Goal: Use online tool/utility: Utilize a website feature to perform a specific function

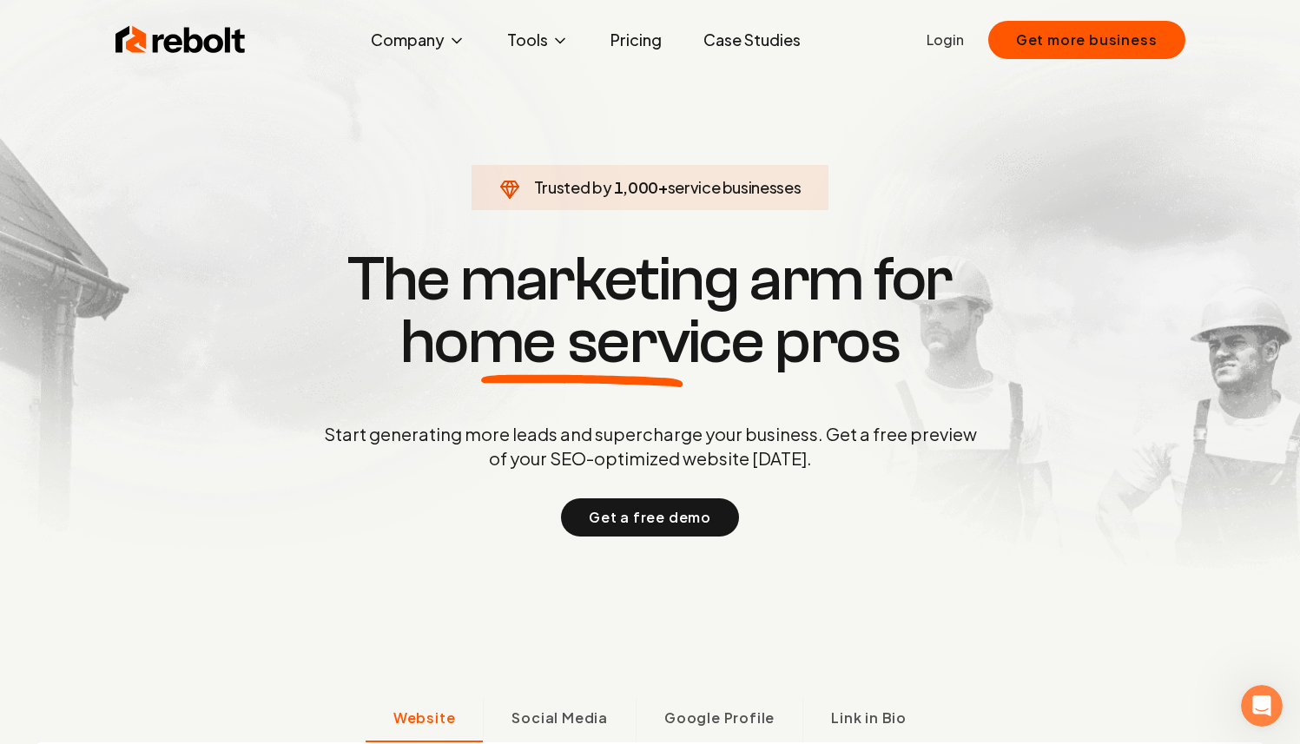
click at [634, 52] on link "Pricing" at bounding box center [636, 40] width 79 height 35
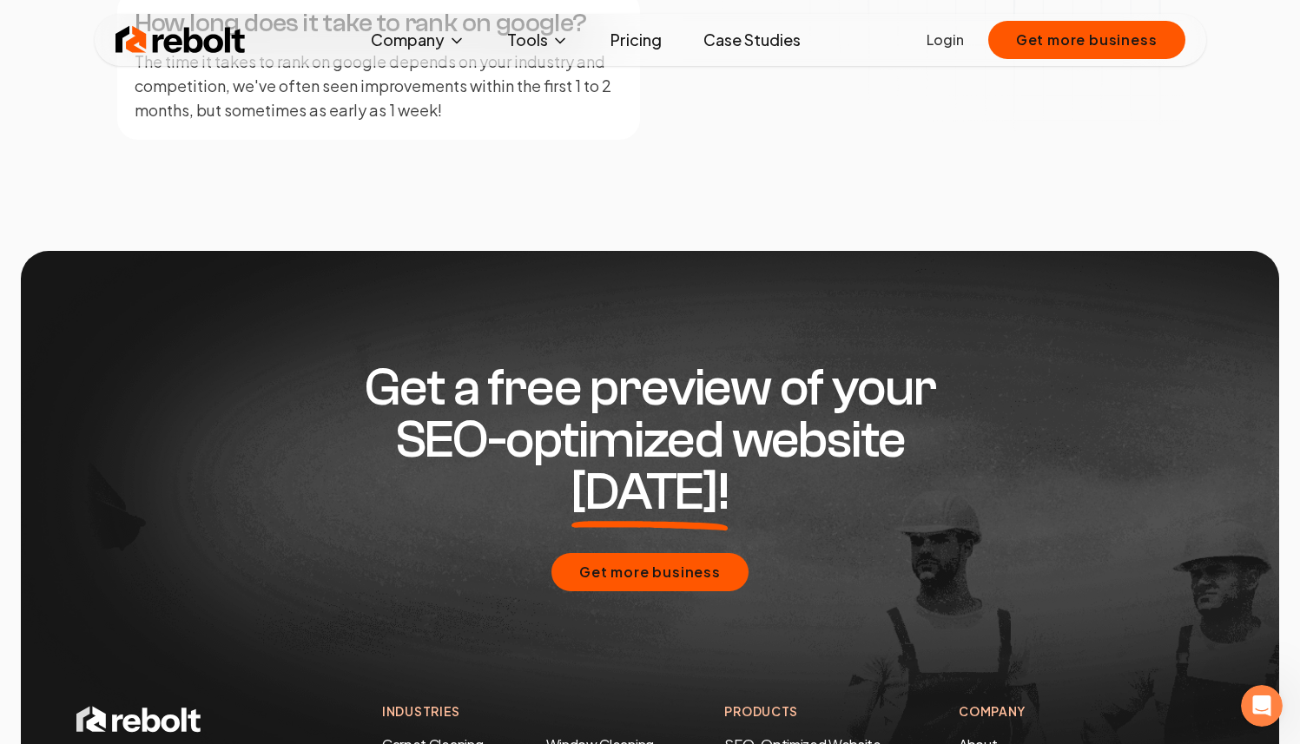
scroll to position [3255, 0]
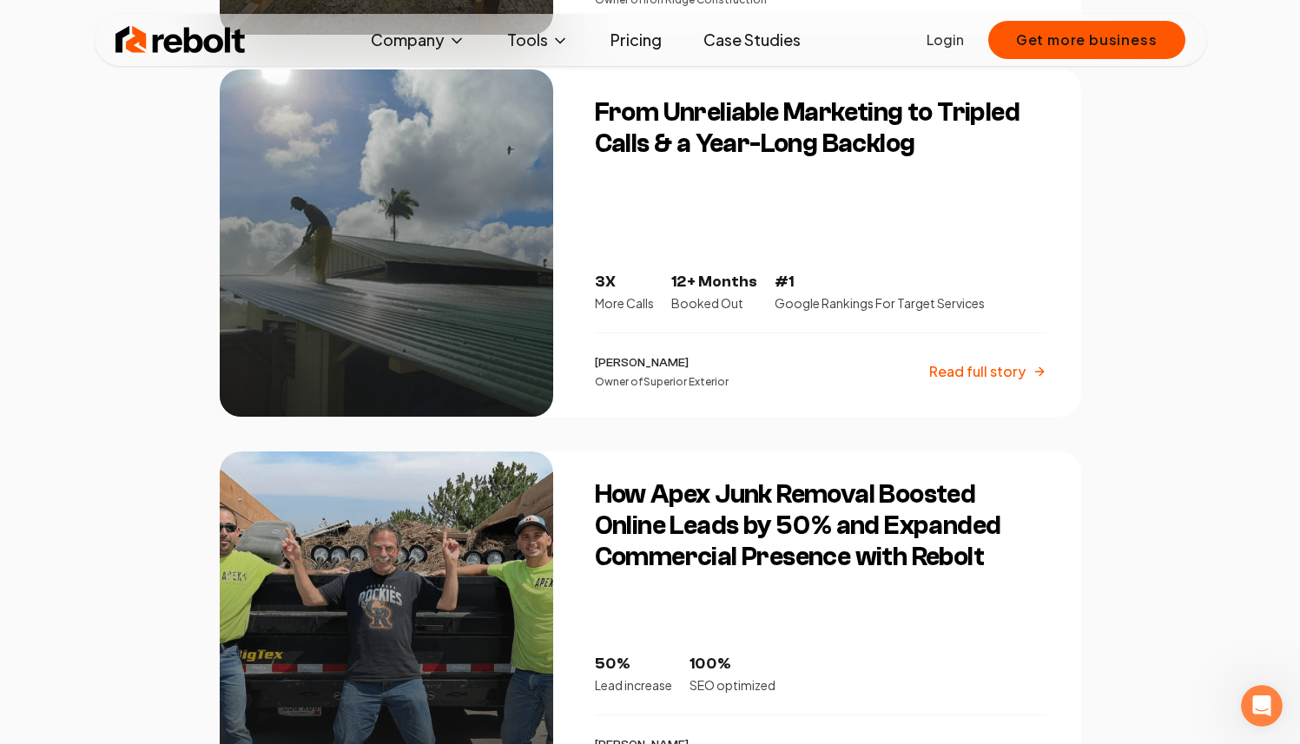
scroll to position [798, 0]
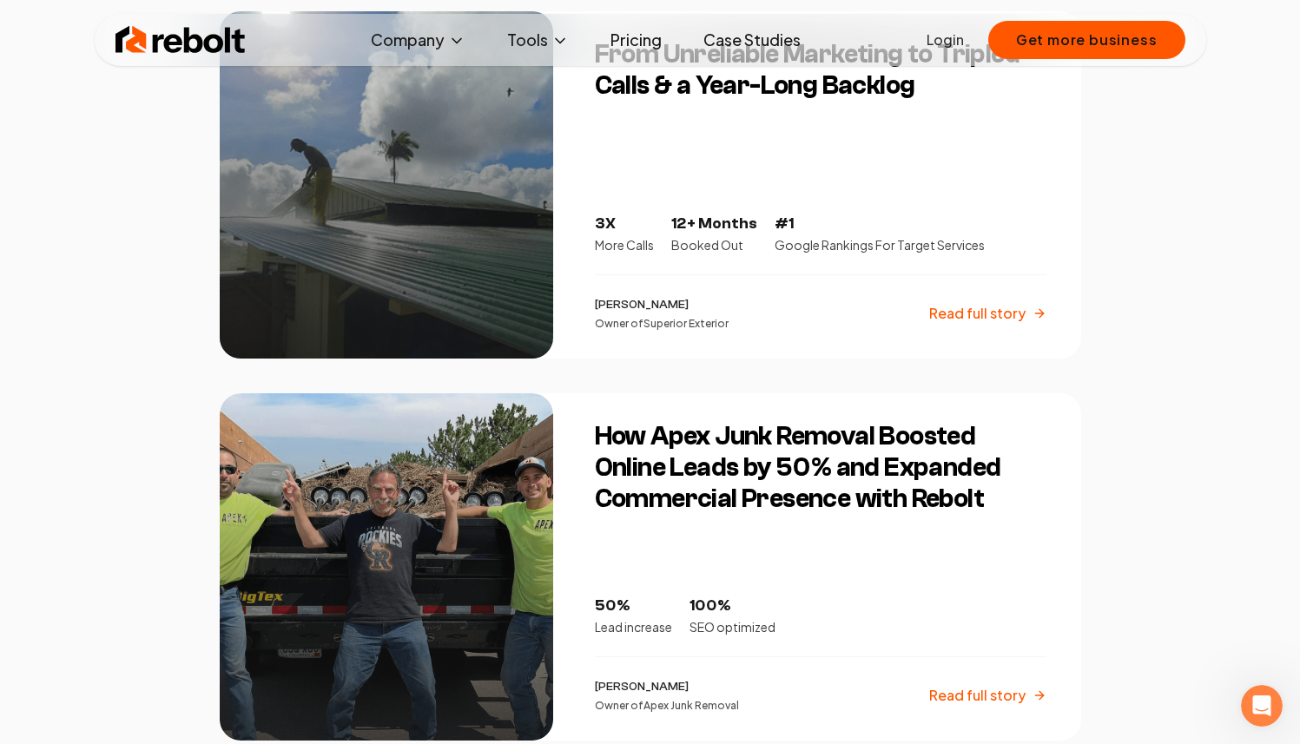
click at [1003, 310] on p "Read full story" at bounding box center [977, 313] width 96 height 21
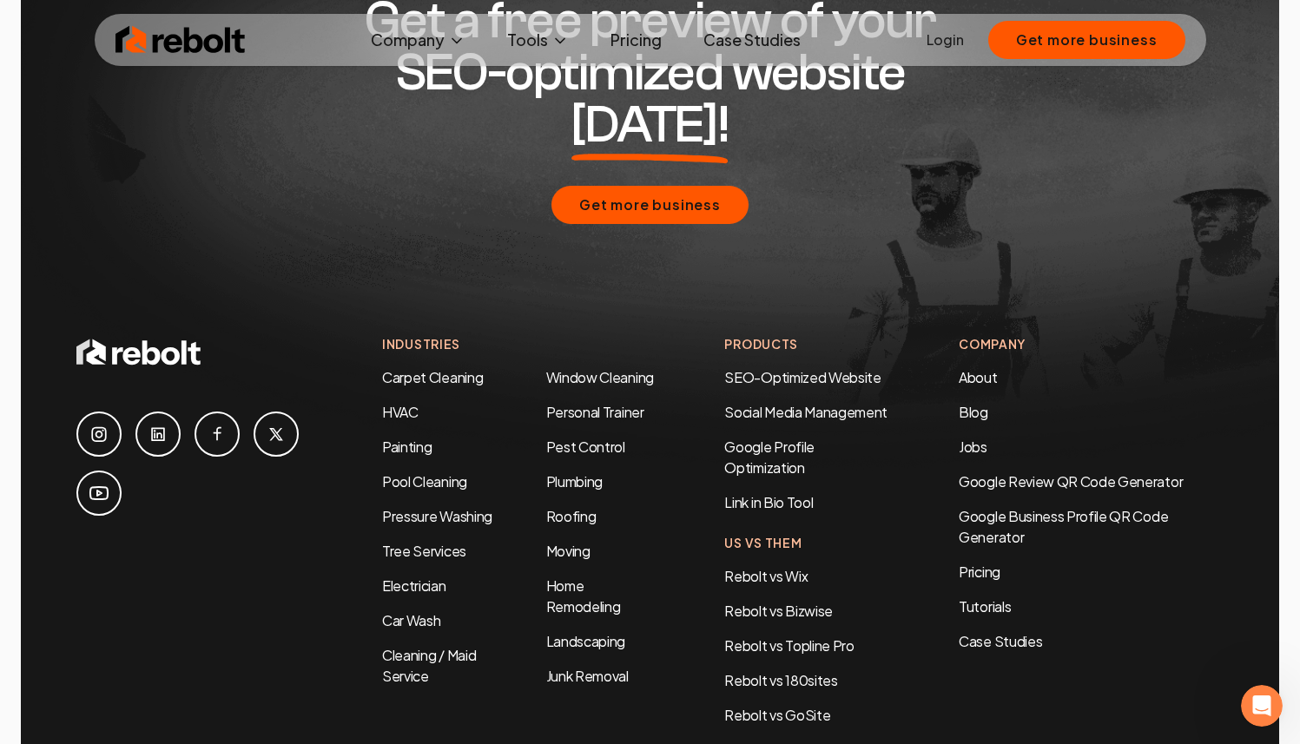
scroll to position [4586, 0]
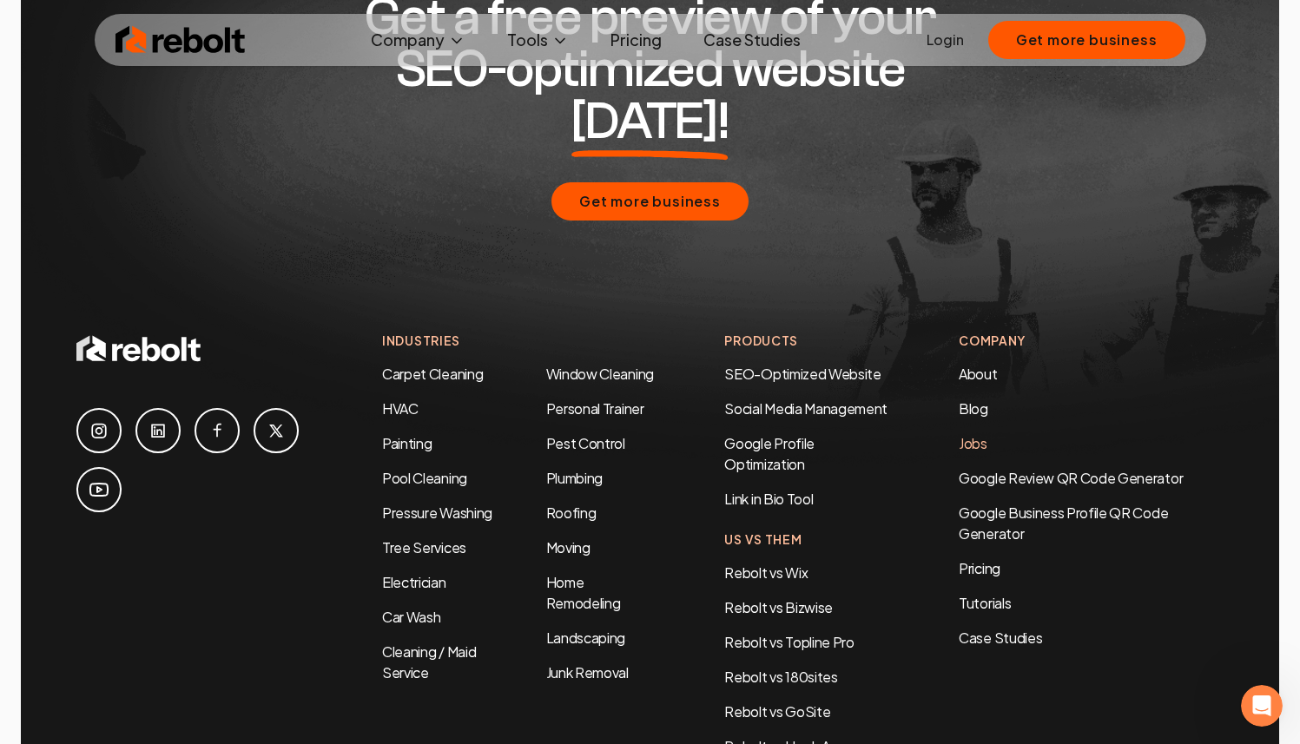
click at [985, 434] on link "Jobs" at bounding box center [973, 443] width 29 height 18
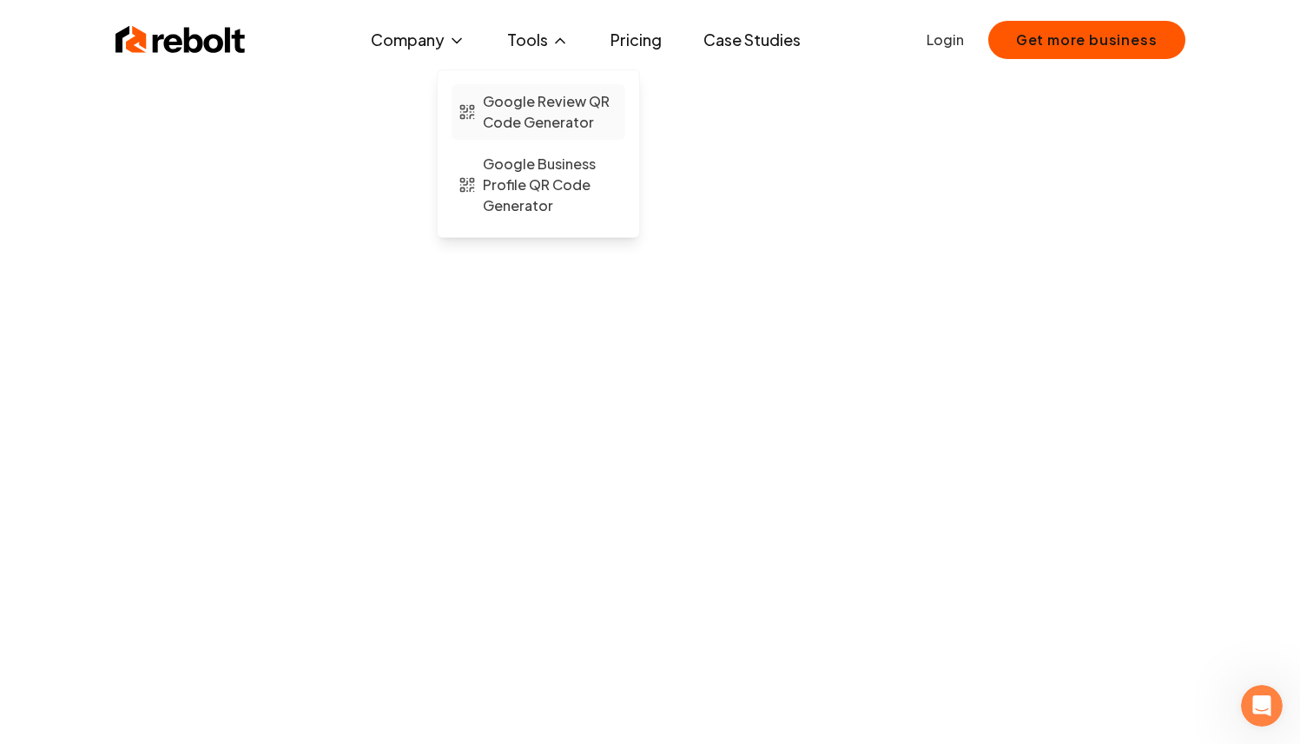
click at [562, 116] on span "Google Review QR Code Generator" at bounding box center [550, 112] width 135 height 42
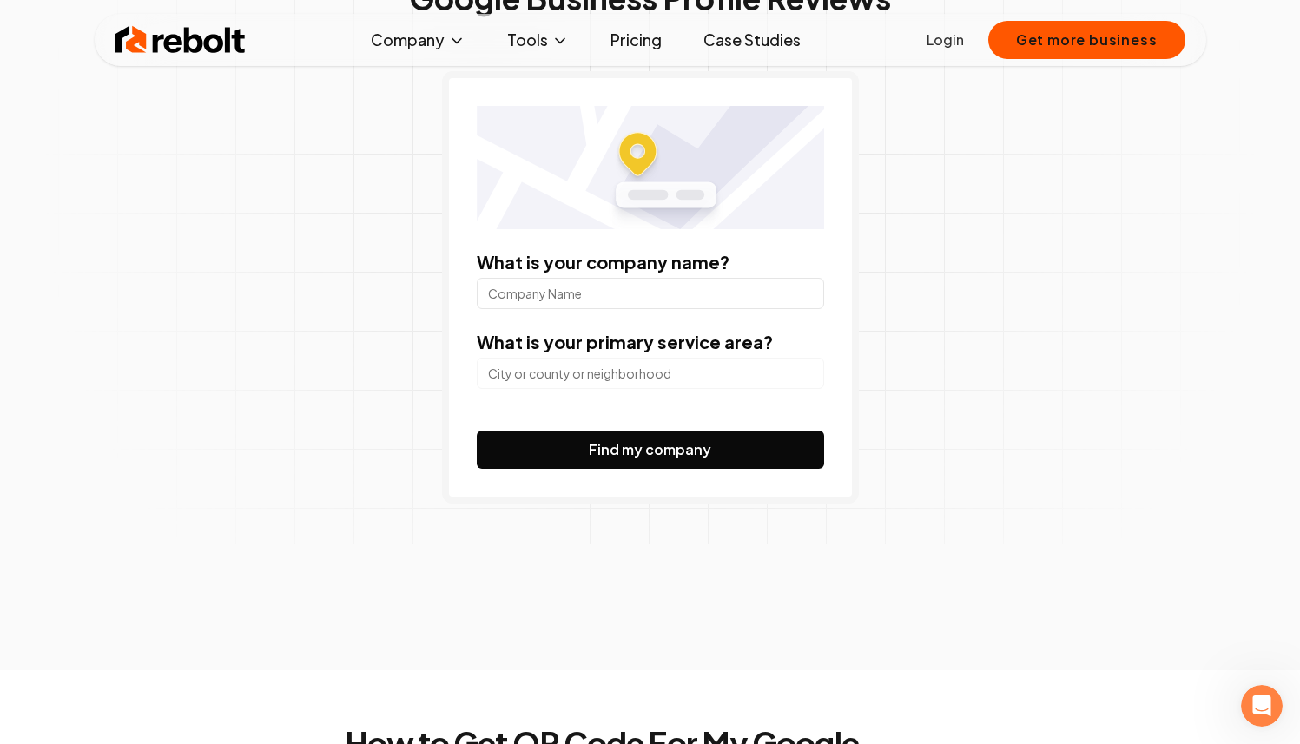
scroll to position [224, 0]
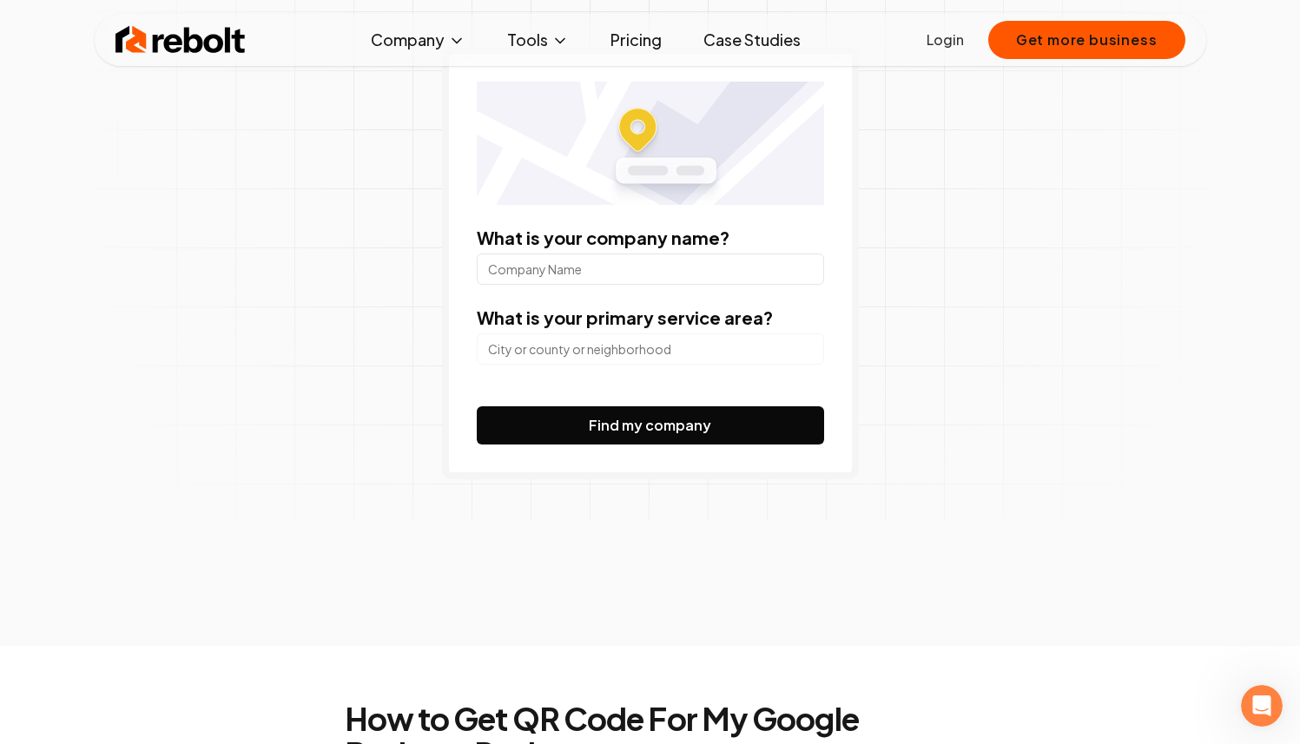
click at [490, 272] on input "What is your company name?" at bounding box center [650, 269] width 347 height 31
type input "Superior Window Solutions"
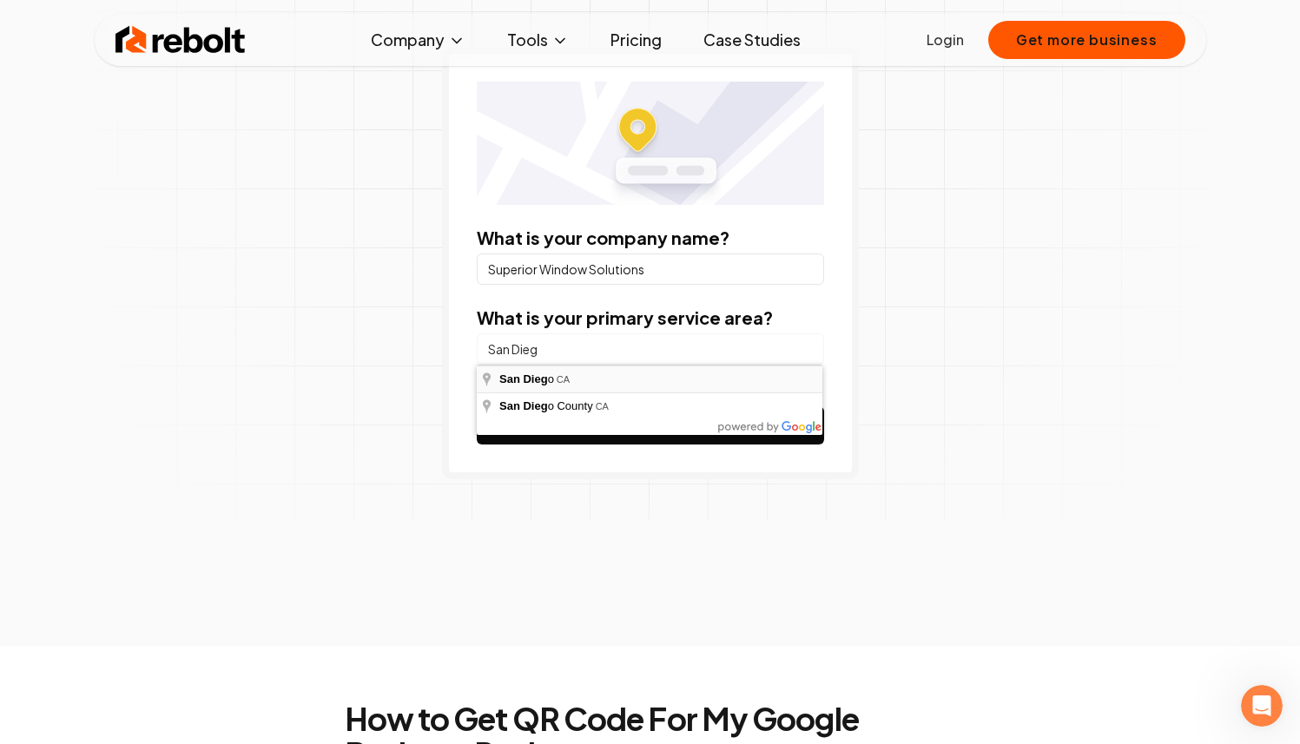
type input "[GEOGRAPHIC_DATA], [GEOGRAPHIC_DATA]"
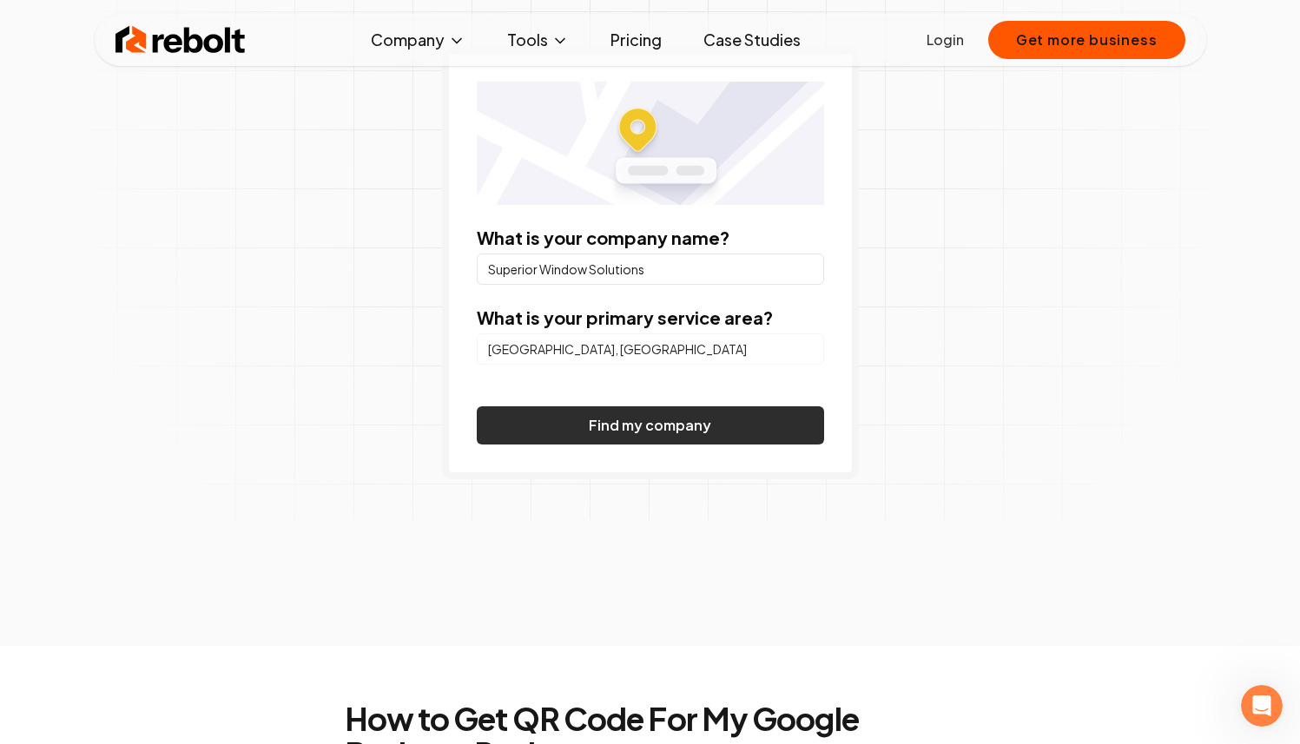
click at [591, 431] on button "Find my company" at bounding box center [650, 425] width 347 height 38
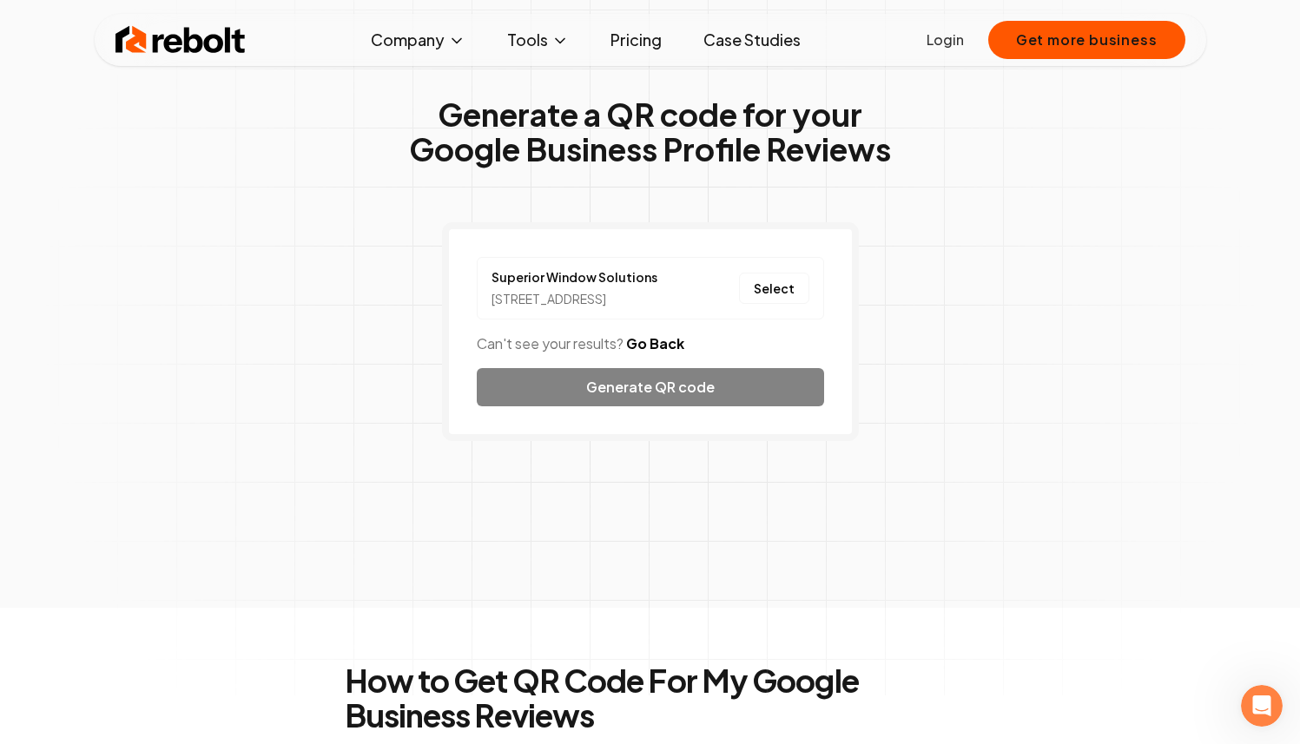
scroll to position [50, 0]
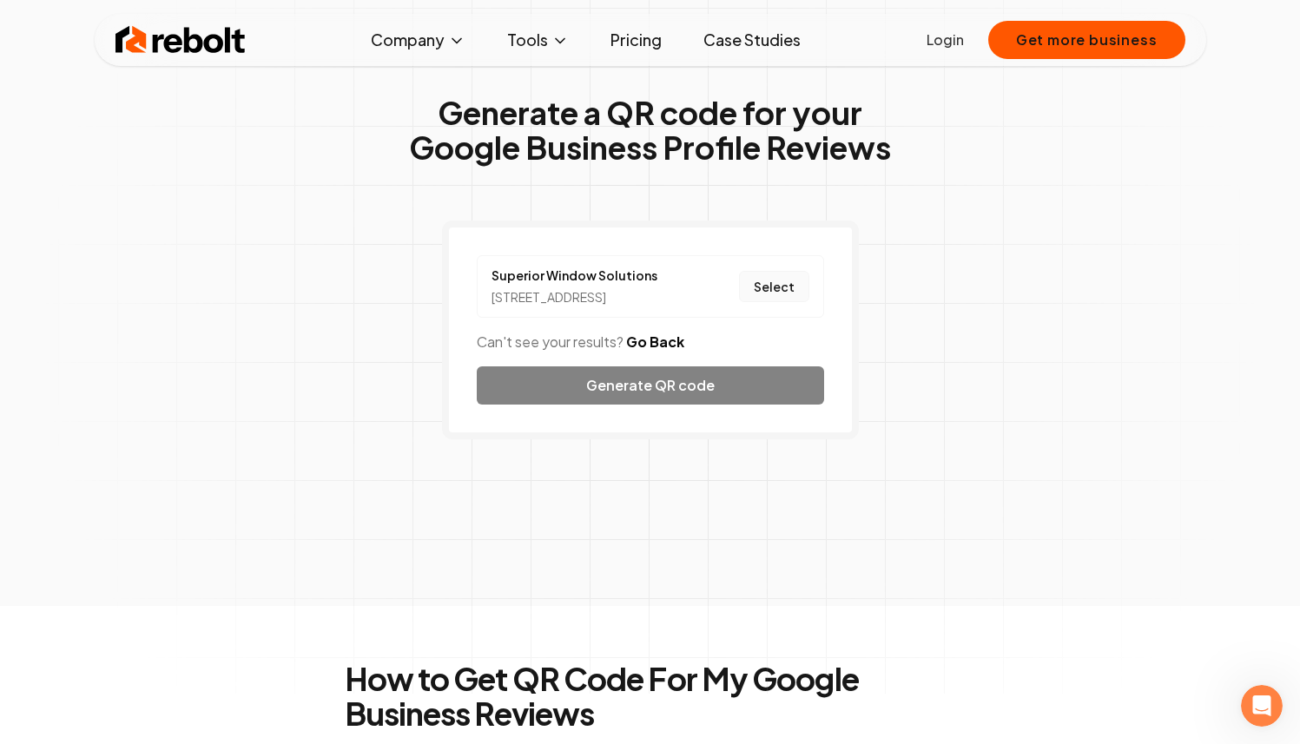
click at [747, 300] on button "Select" at bounding box center [774, 286] width 70 height 31
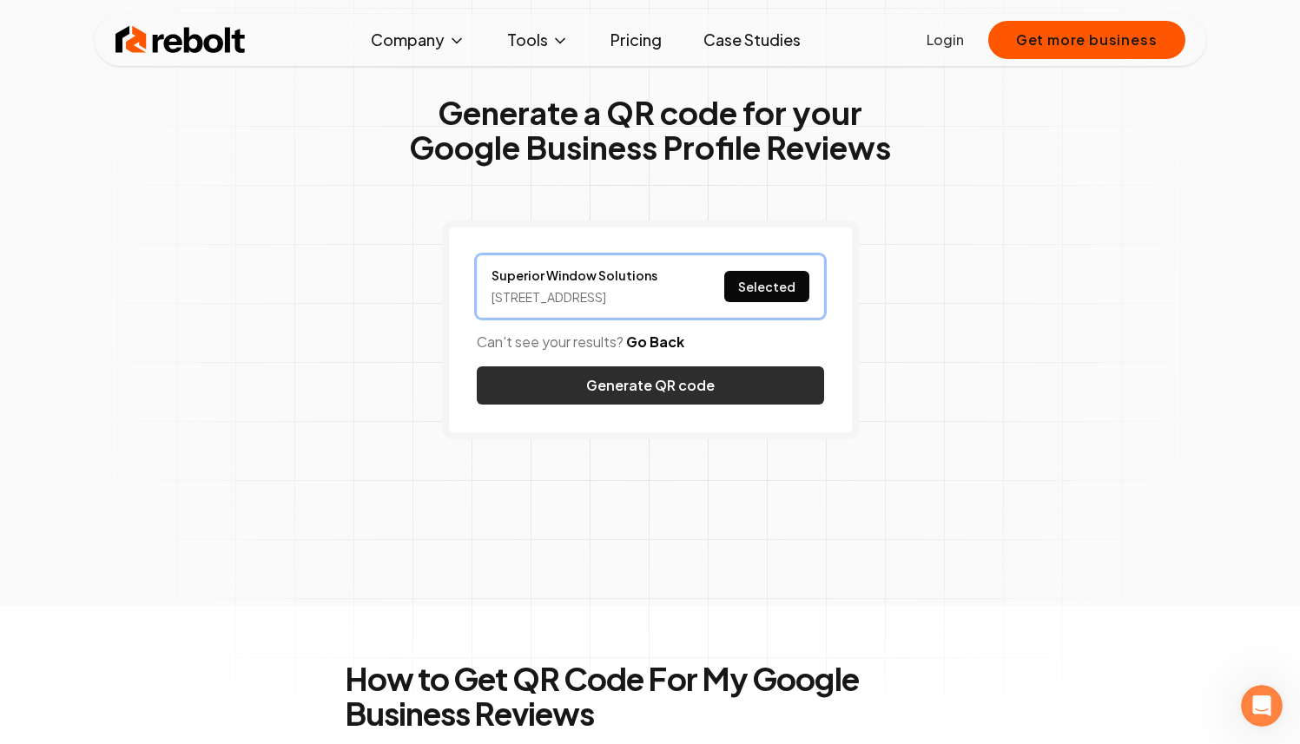
click at [699, 405] on button "Generate QR code" at bounding box center [650, 385] width 347 height 38
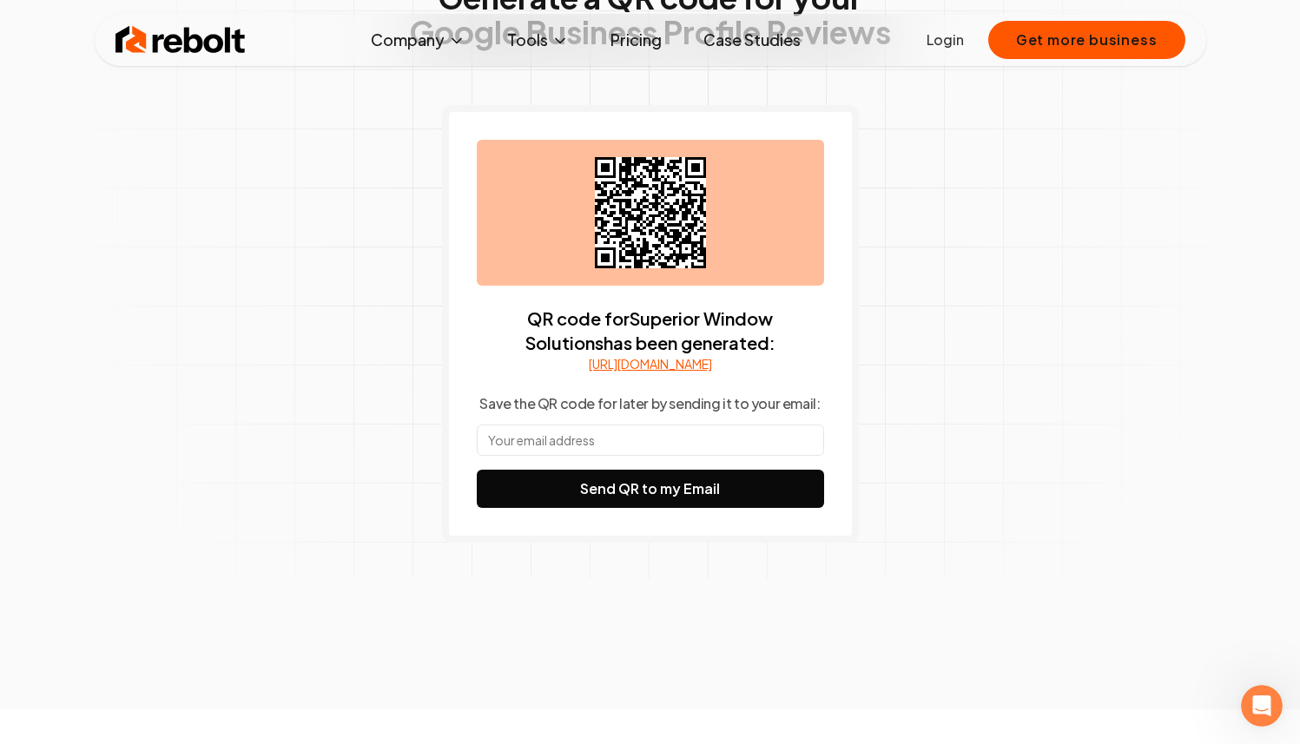
scroll to position [185, 0]
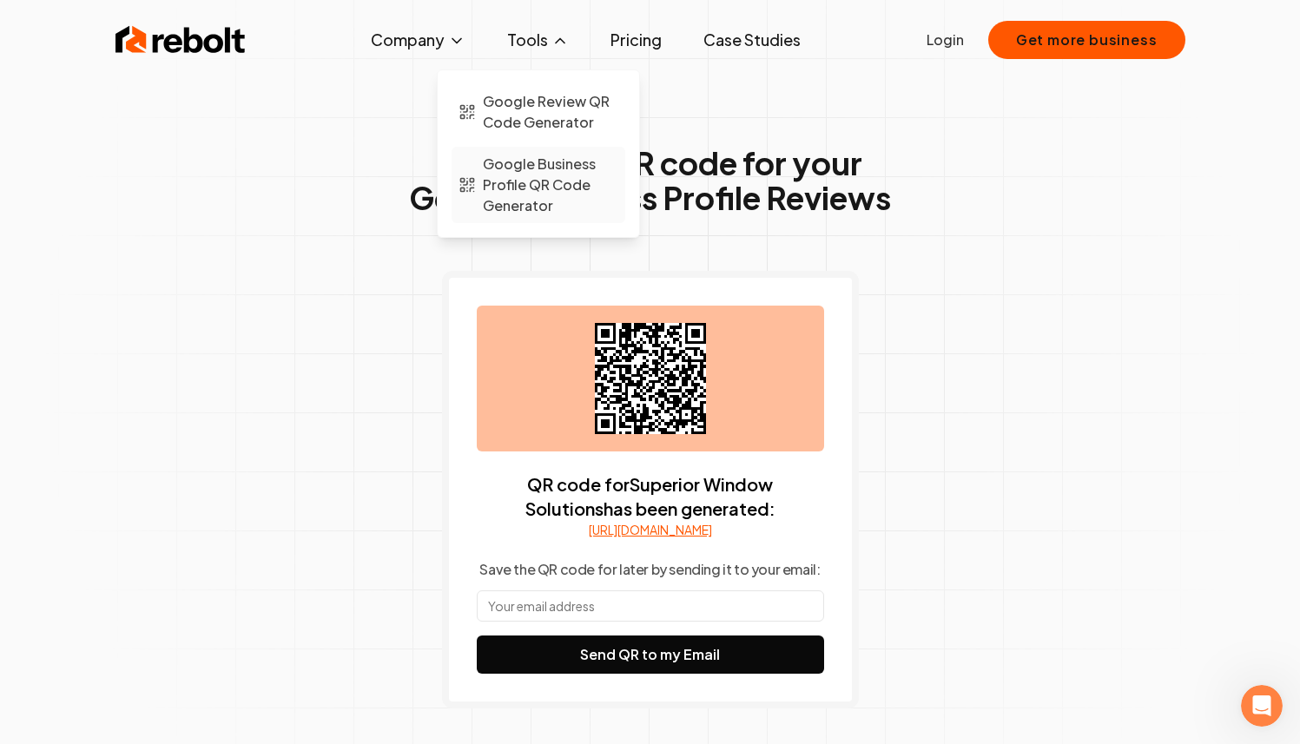
click at [551, 199] on span "Google Business Profile QR Code Generator" at bounding box center [550, 185] width 135 height 63
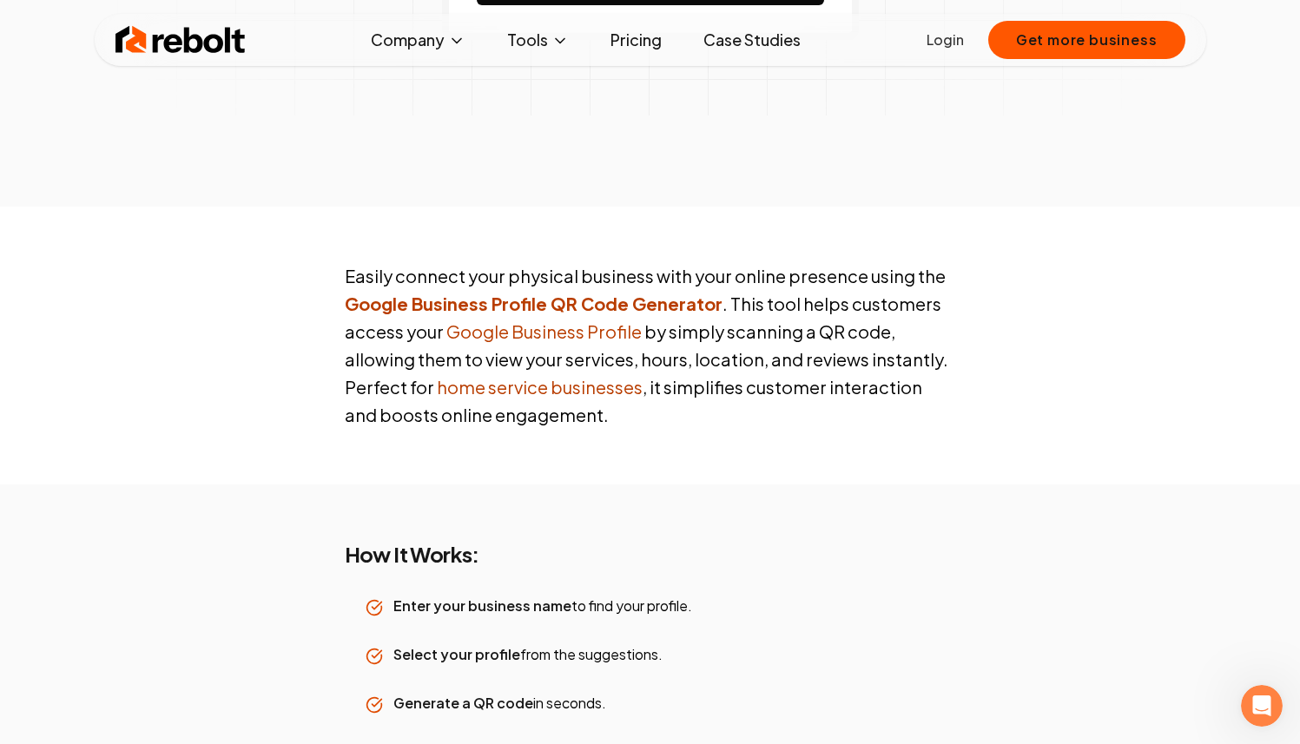
scroll to position [604, 0]
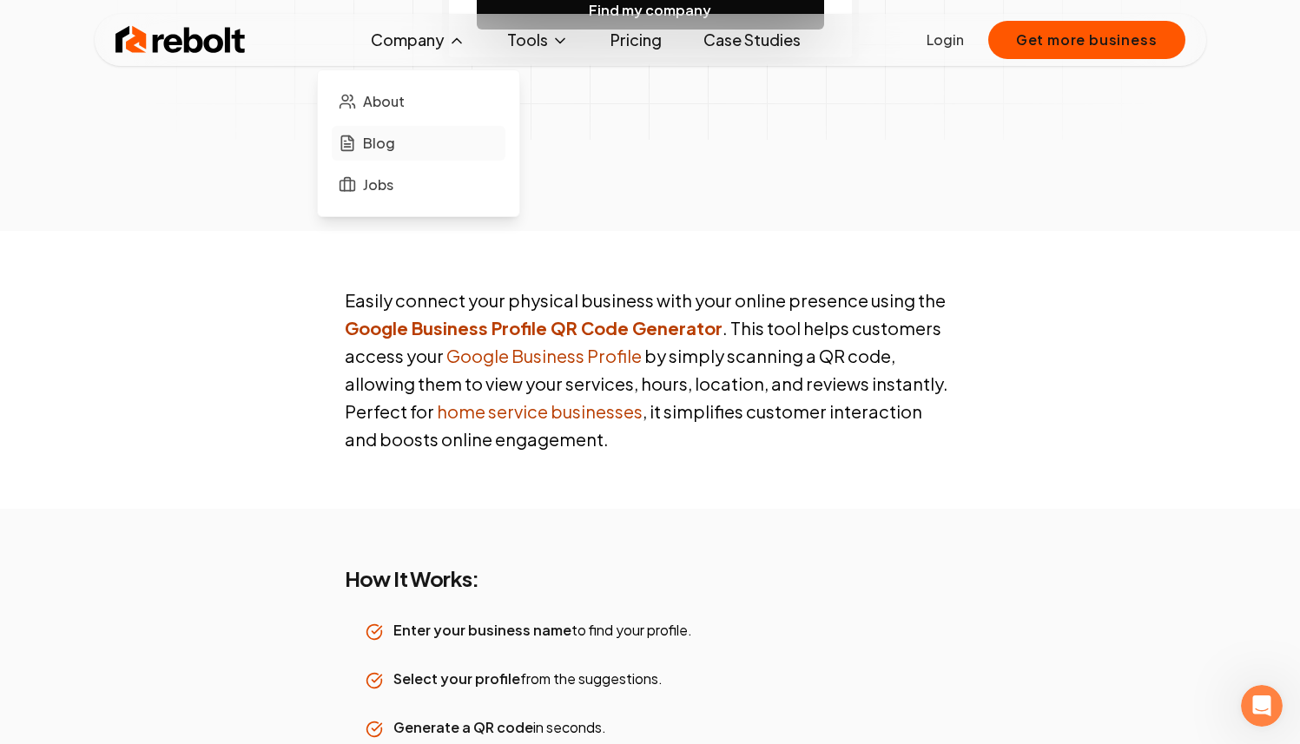
click at [390, 153] on span "Blog" at bounding box center [379, 143] width 32 height 21
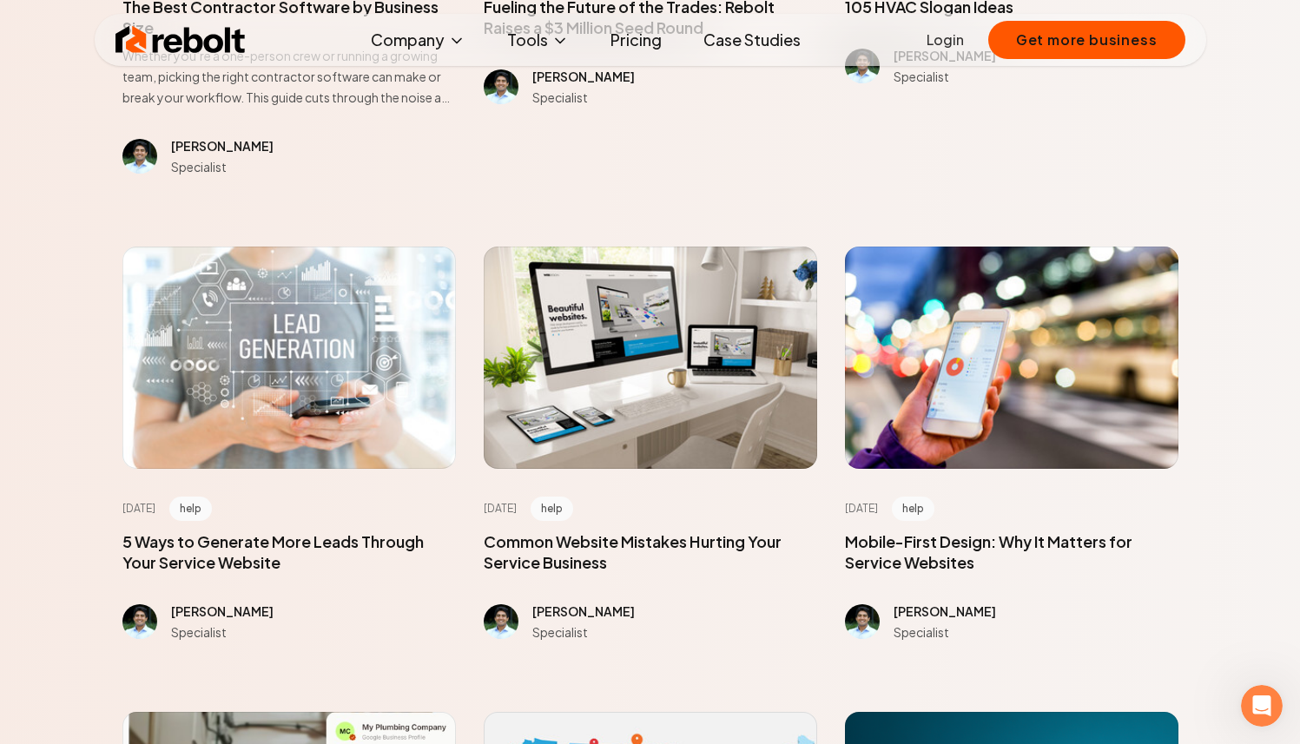
scroll to position [641, 0]
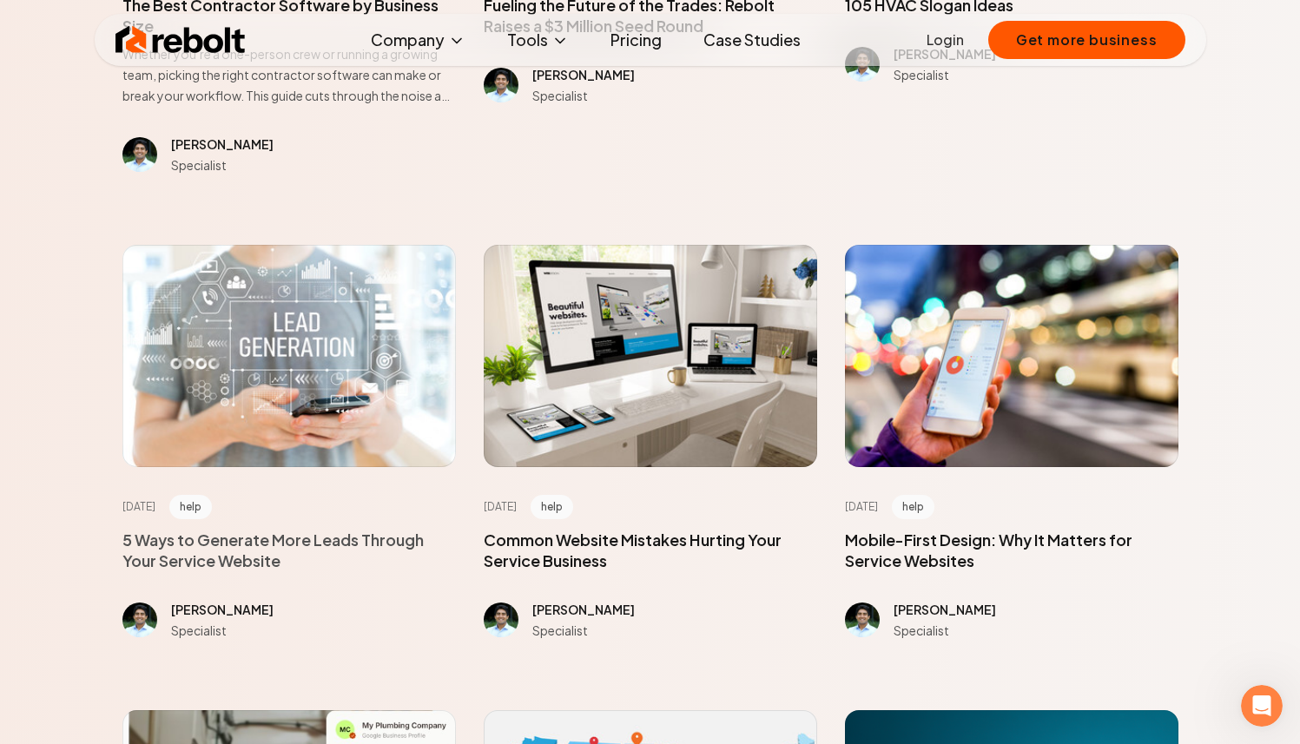
click at [259, 546] on span at bounding box center [288, 551] width 333 height 42
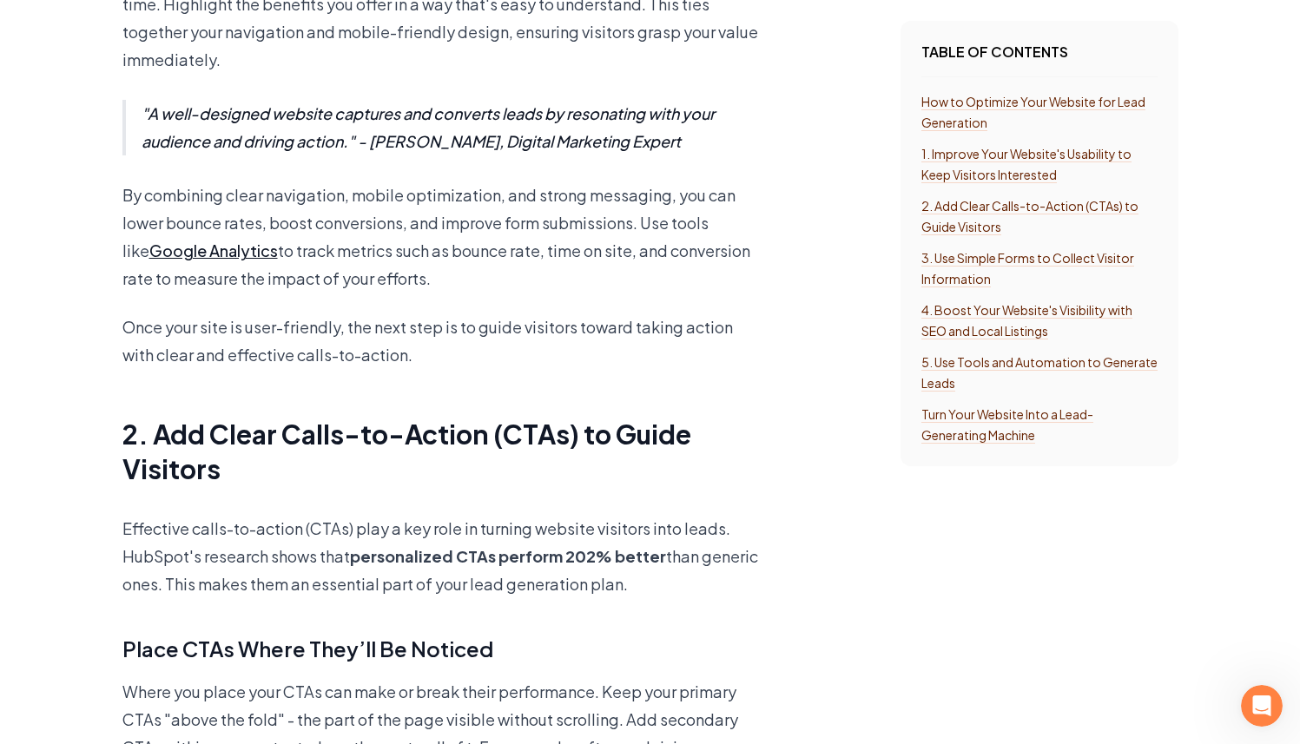
scroll to position [2882, 0]
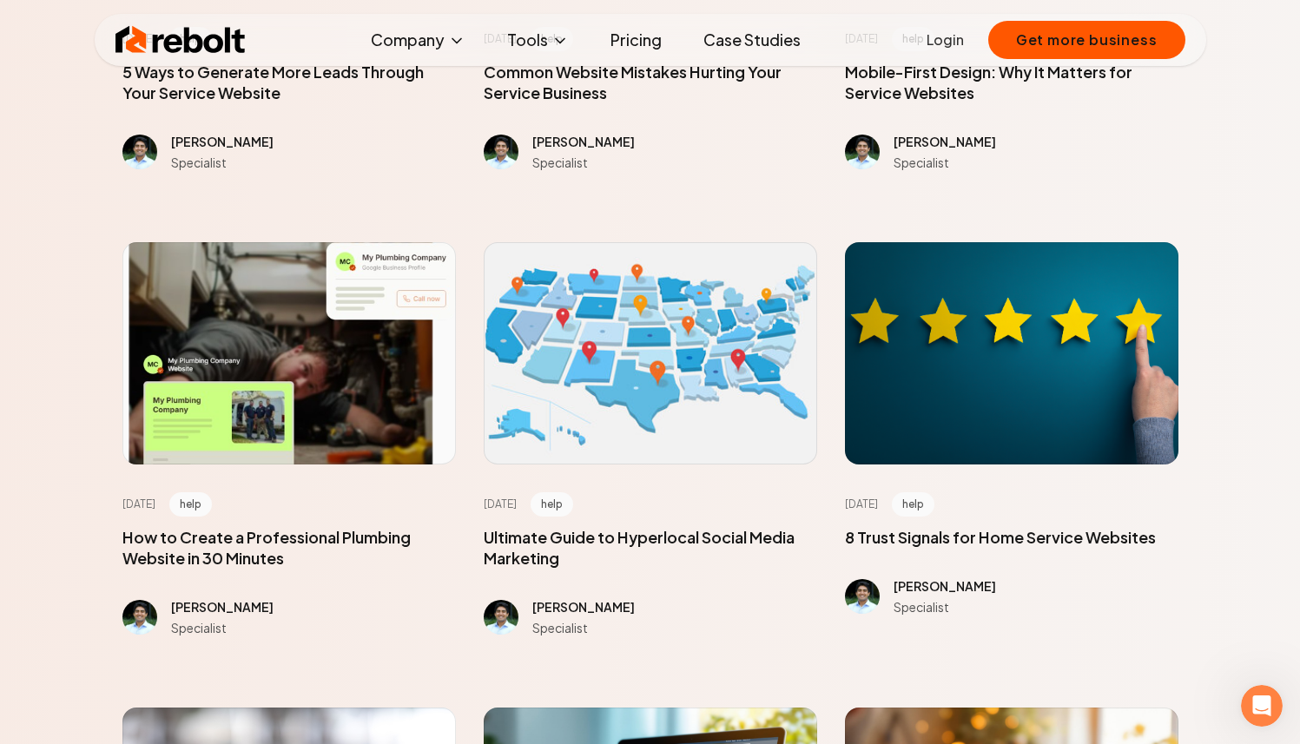
scroll to position [1126, 0]
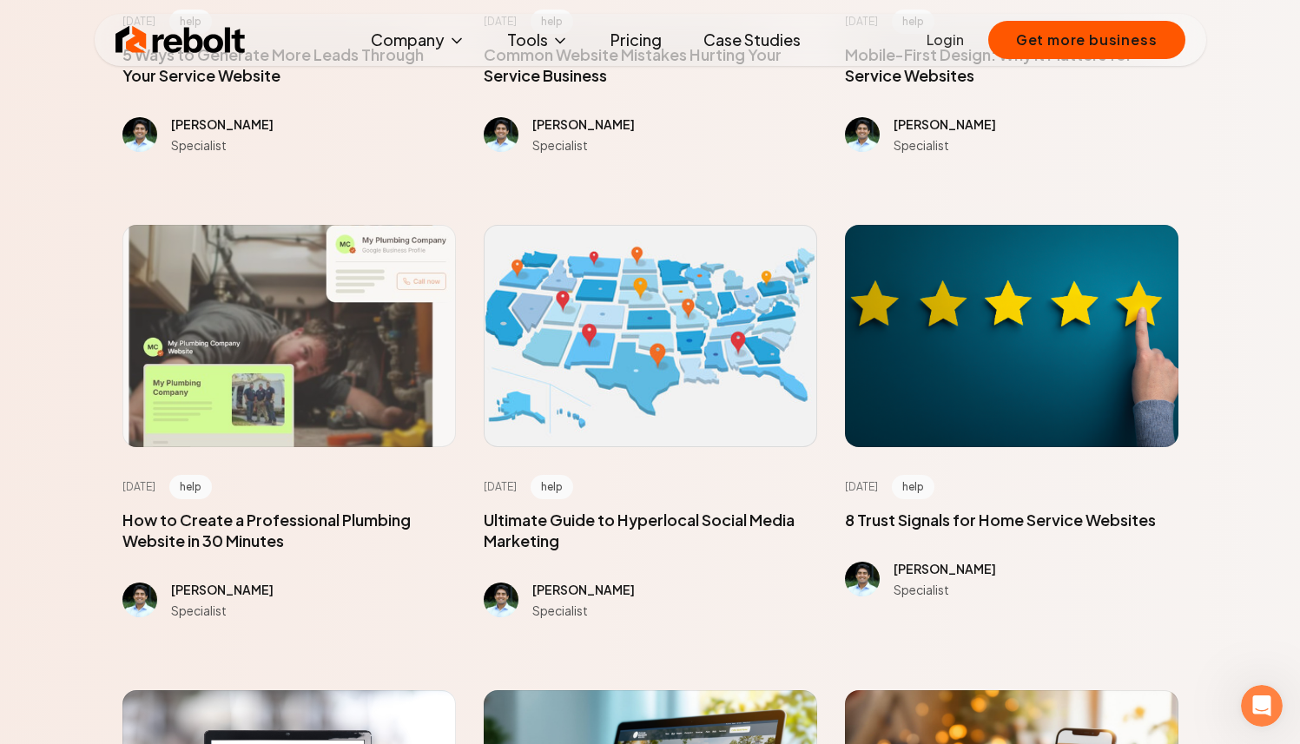
click at [353, 349] on div at bounding box center [288, 336] width 333 height 222
